Goal: Task Accomplishment & Management: Manage account settings

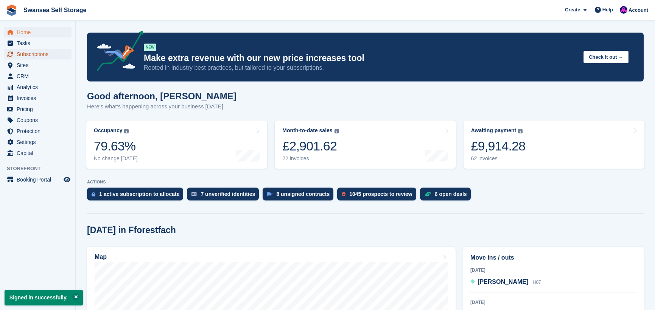
drag, startPoint x: 45, startPoint y: 54, endPoint x: 113, endPoint y: 56, distance: 67.4
click at [47, 54] on span "Subscriptions" at bounding box center [39, 54] width 45 height 11
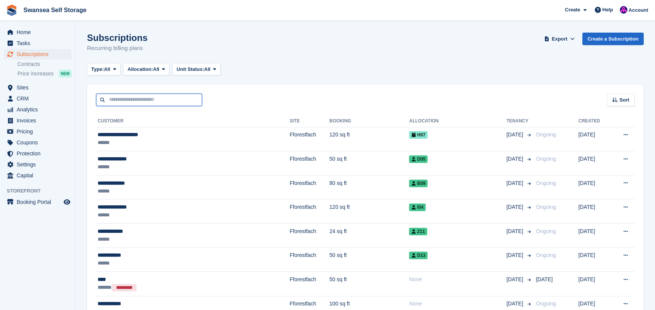
click at [126, 101] on input "text" at bounding box center [149, 99] width 106 height 12
type input "****"
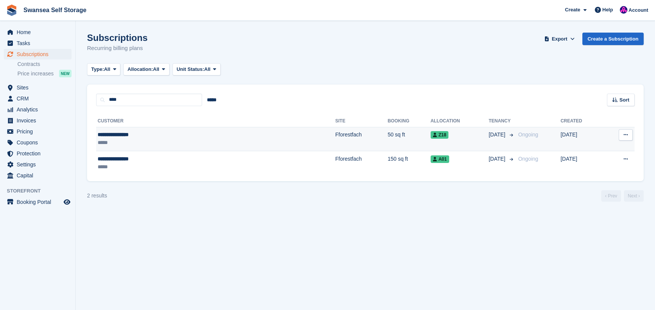
click at [431, 136] on span "Z18" at bounding box center [440, 135] width 18 height 8
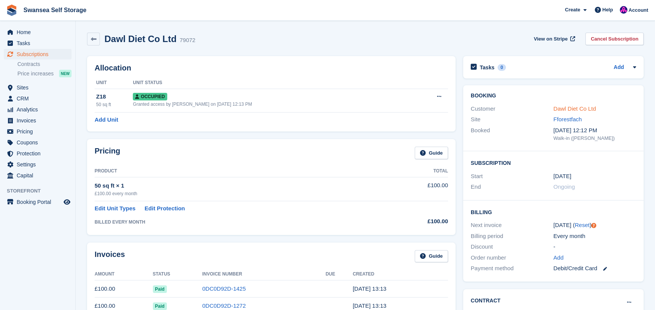
click at [583, 108] on link "Dawl Diet Co Ltd" at bounding box center [575, 108] width 43 height 6
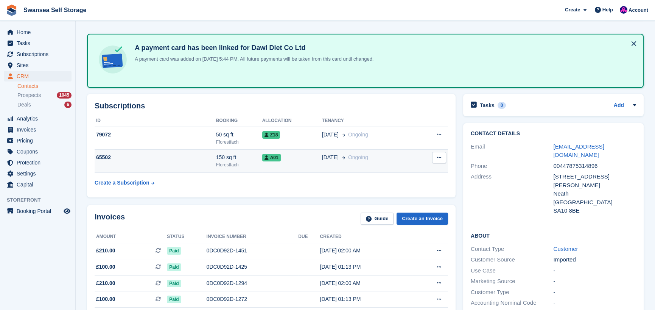
scroll to position [38, 0]
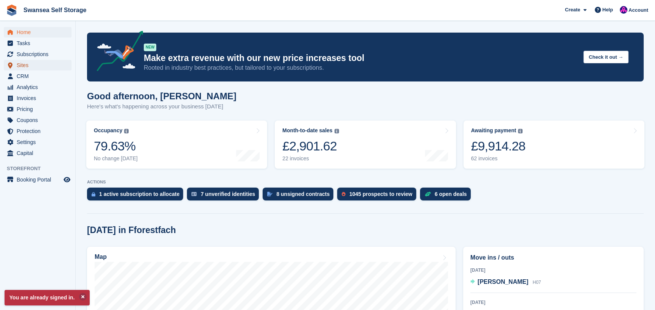
click at [34, 64] on span "Sites" at bounding box center [39, 65] width 45 height 11
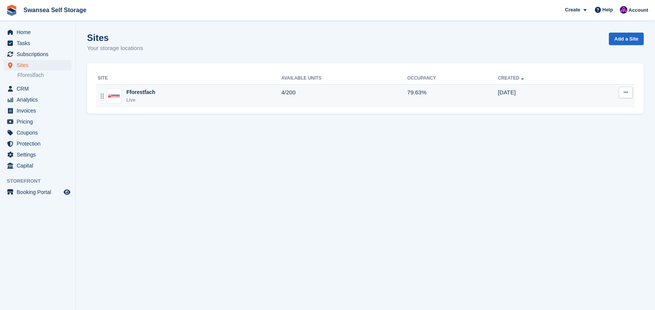
click at [147, 97] on div "Live" at bounding box center [140, 100] width 29 height 8
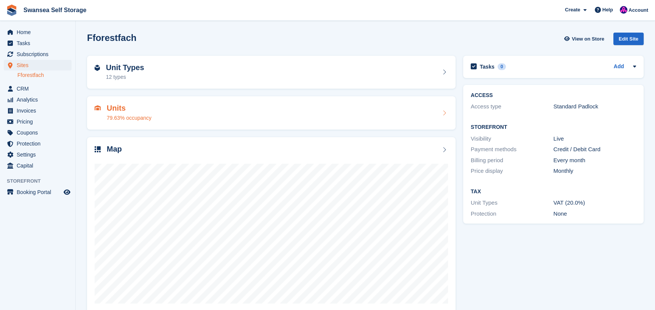
click at [136, 114] on div "79.63% occupancy" at bounding box center [129, 118] width 45 height 8
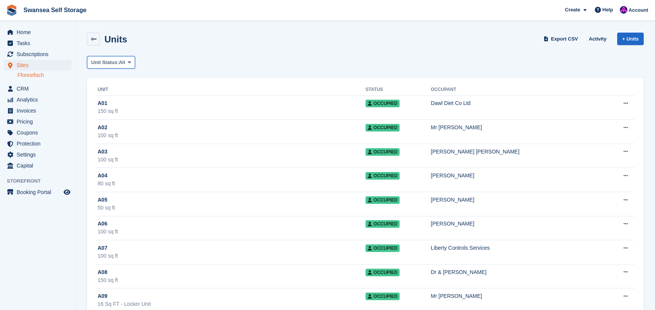
click at [115, 61] on span "Unit Status:" at bounding box center [105, 63] width 28 height 8
click at [128, 97] on link "Available" at bounding box center [123, 94] width 66 height 14
